Goal: Transaction & Acquisition: Book appointment/travel/reservation

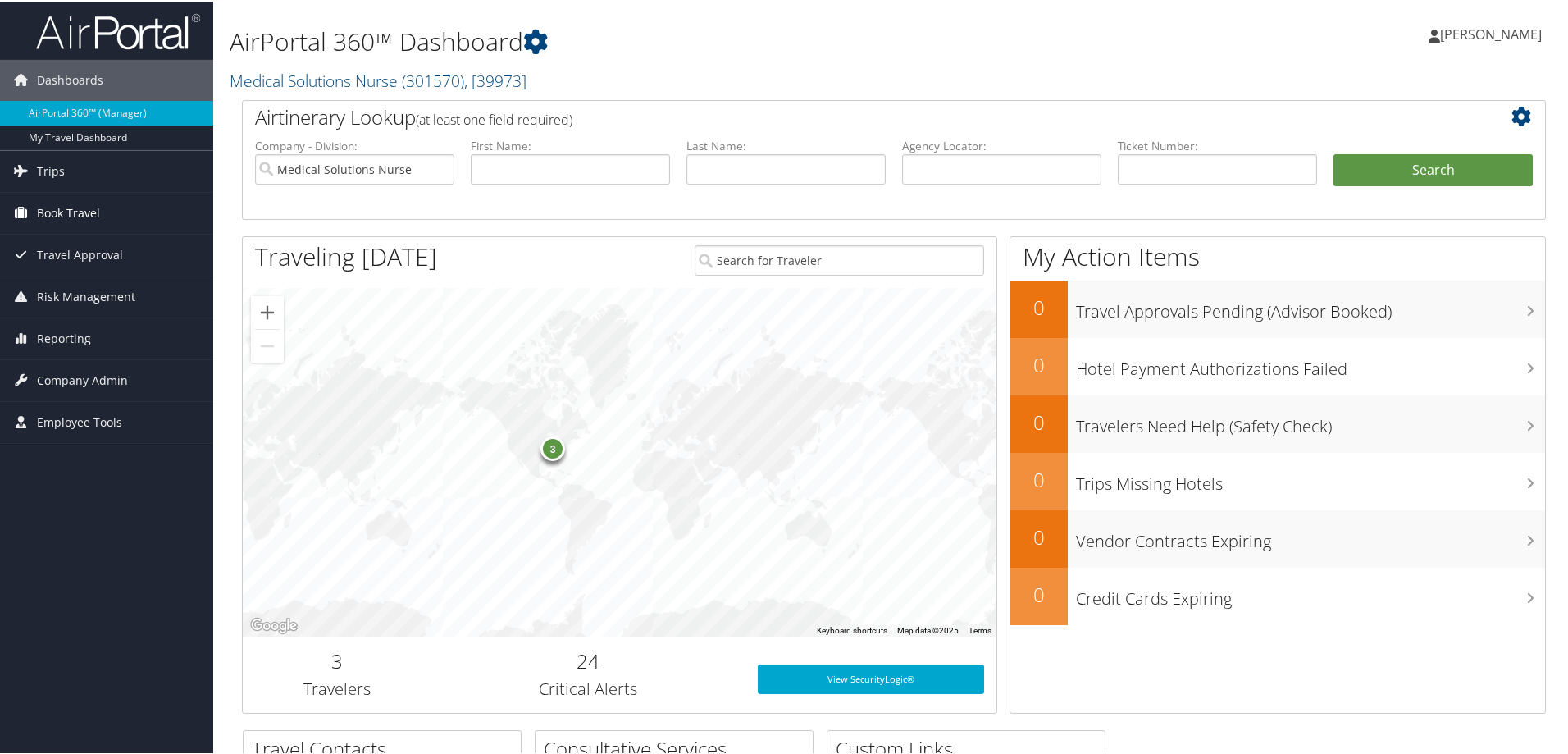
click at [91, 212] on span "Book Travel" at bounding box center [68, 211] width 64 height 41
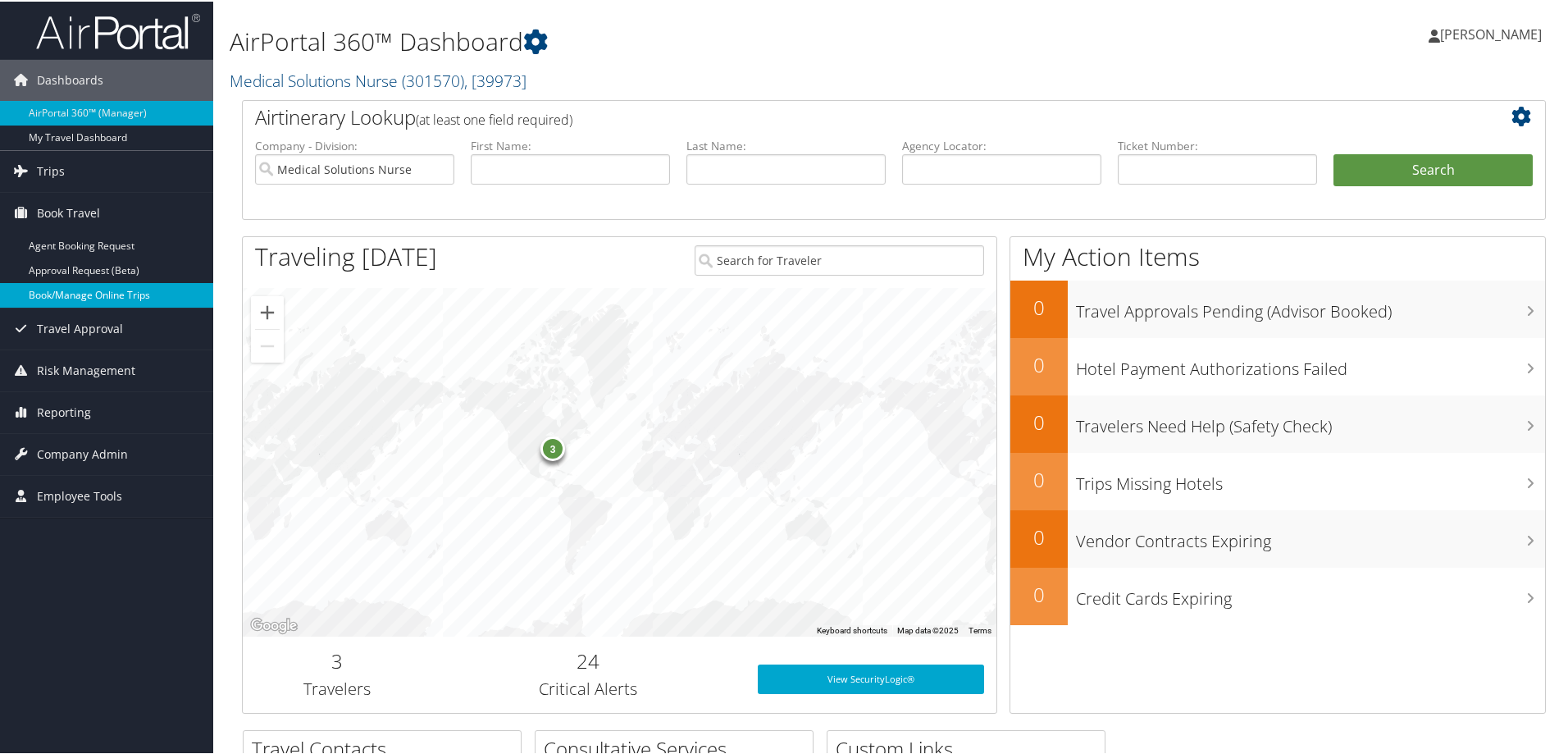
click at [105, 294] on link "Book/Manage Online Trips" at bounding box center [107, 293] width 213 height 24
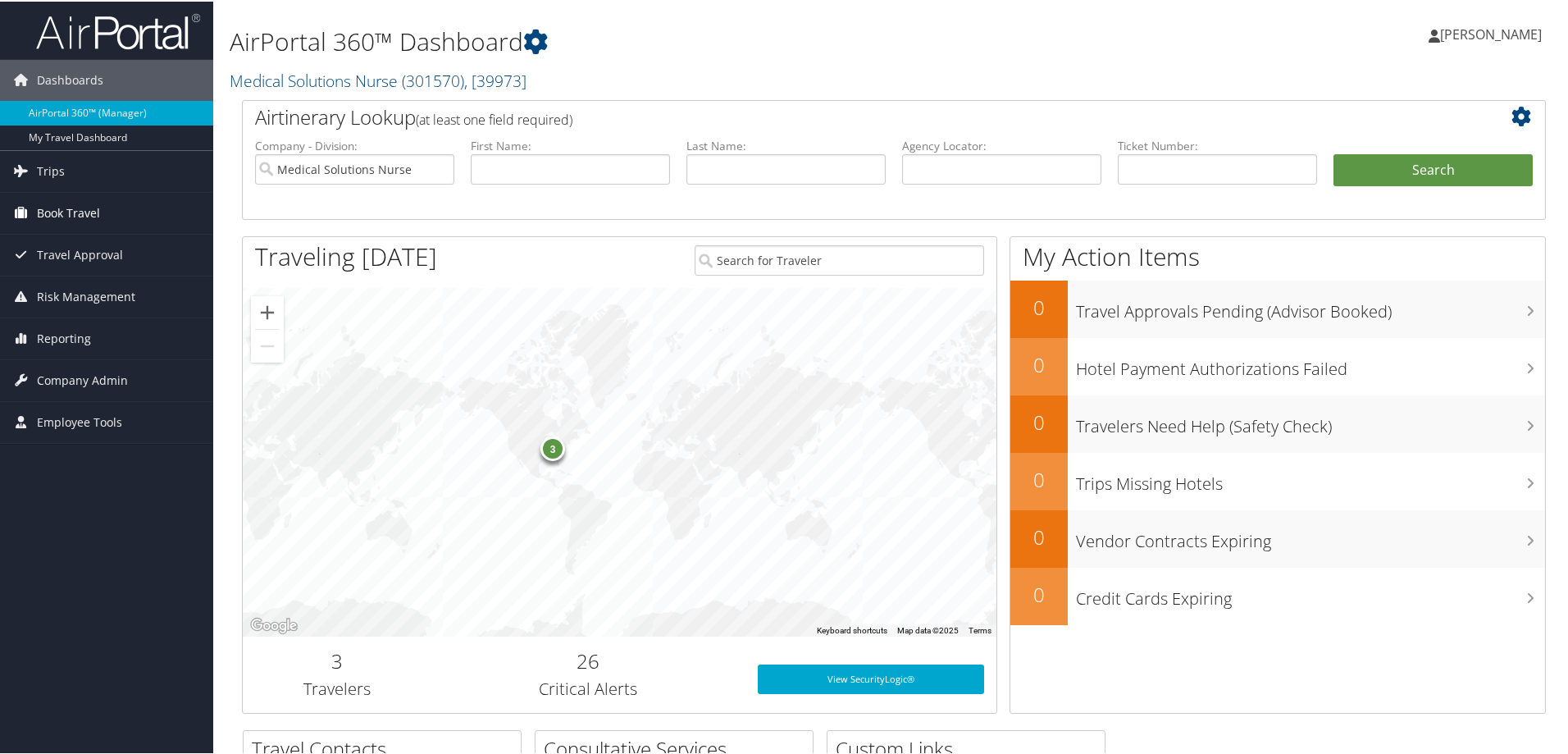
click at [60, 213] on span "Book Travel" at bounding box center [68, 211] width 64 height 41
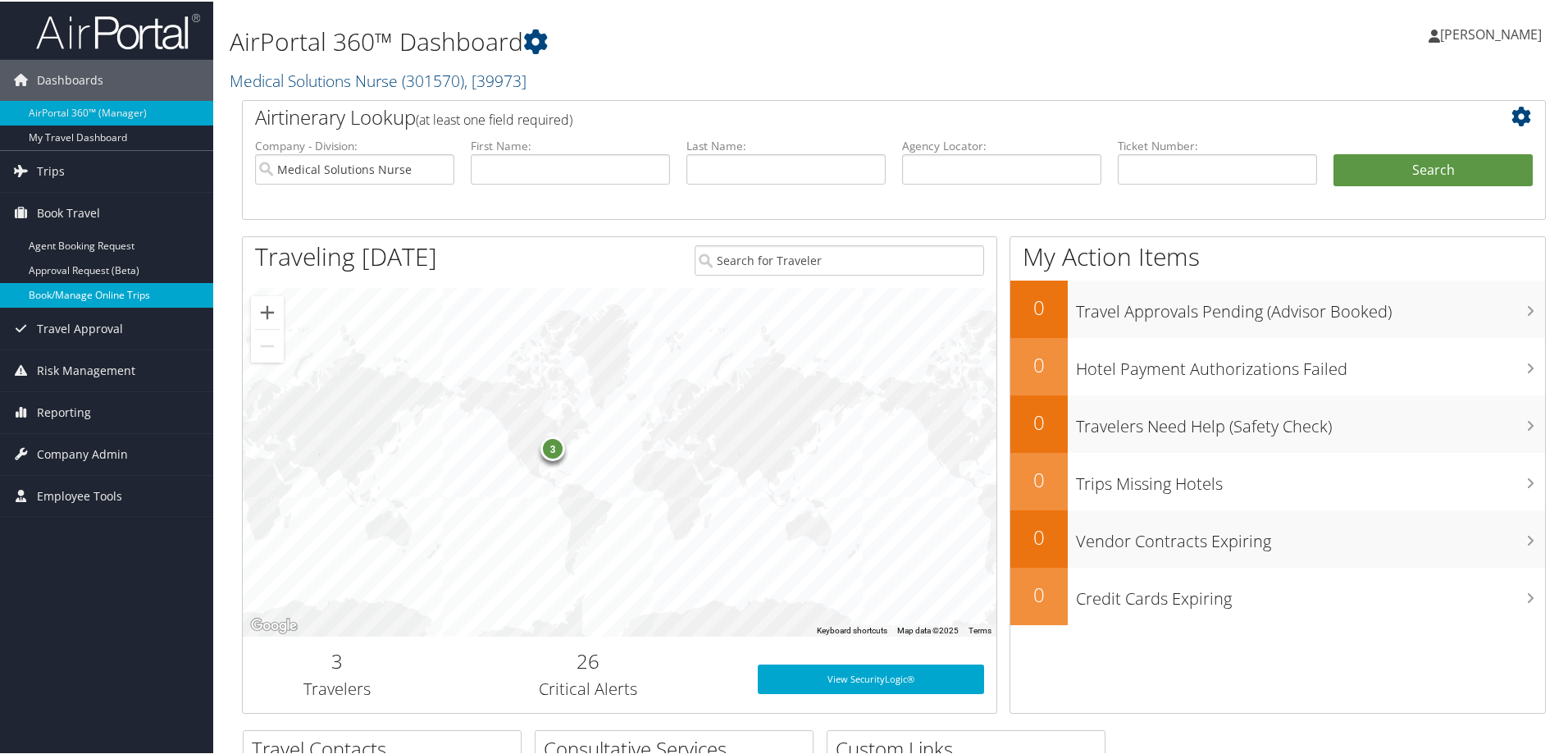
click at [64, 294] on link "Book/Manage Online Trips" at bounding box center [107, 293] width 213 height 24
